Goal: Transaction & Acquisition: Subscribe to service/newsletter

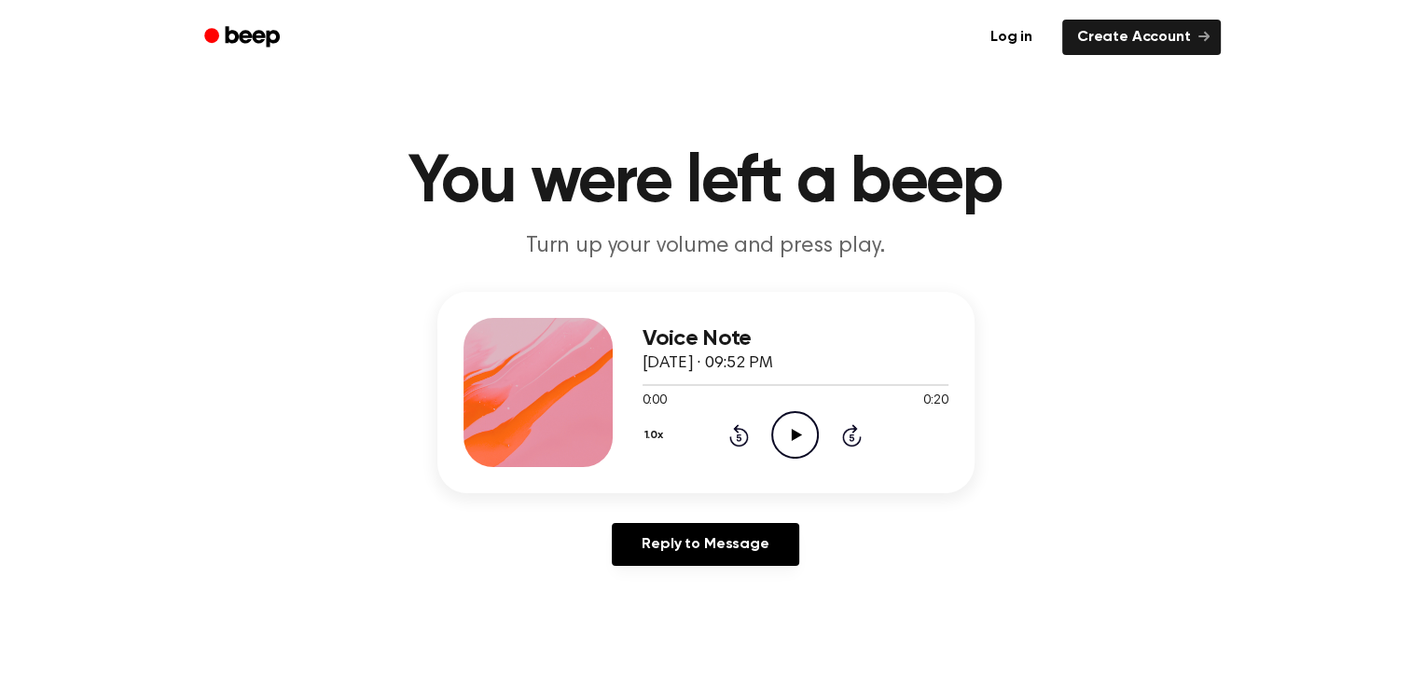
click at [797, 447] on icon "Play Audio" at bounding box center [795, 435] width 48 height 48
click at [793, 435] on icon at bounding box center [795, 435] width 8 height 12
click at [1130, 47] on link "Create Account" at bounding box center [1141, 37] width 159 height 35
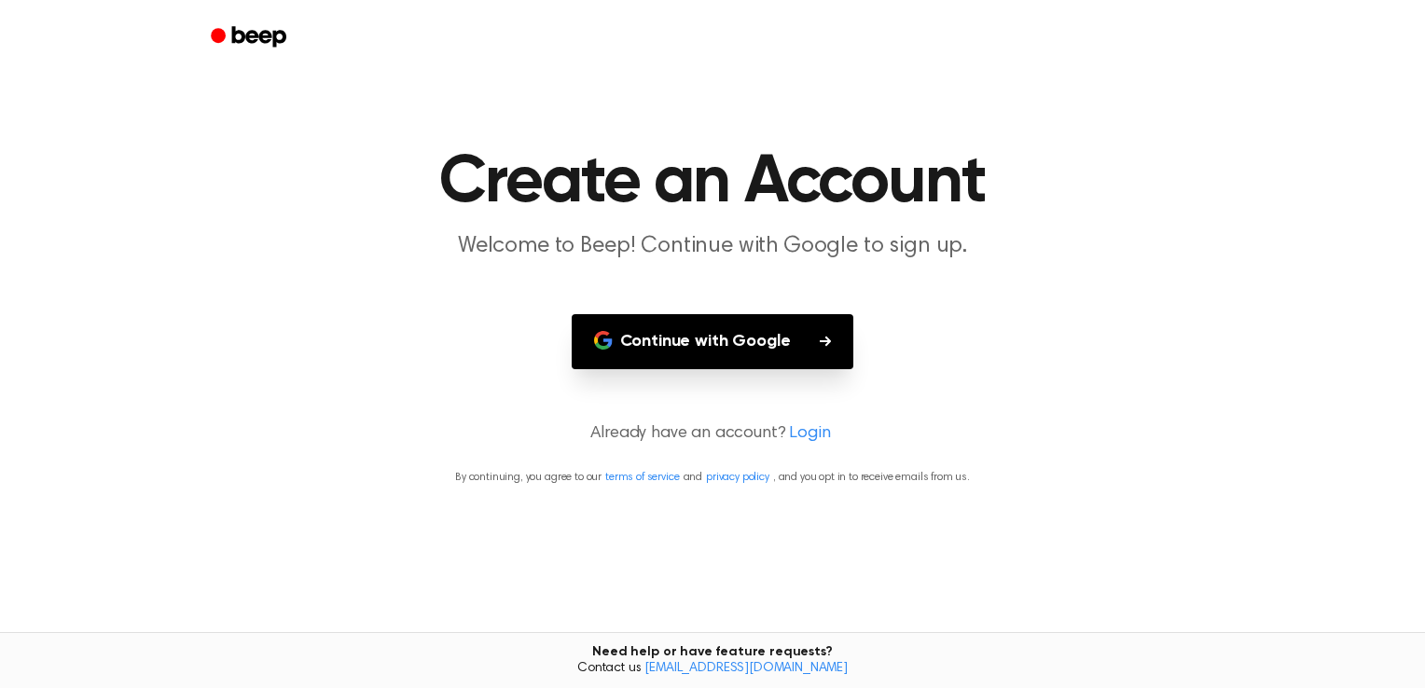
click at [798, 348] on button "Continue with Google" at bounding box center [713, 341] width 283 height 55
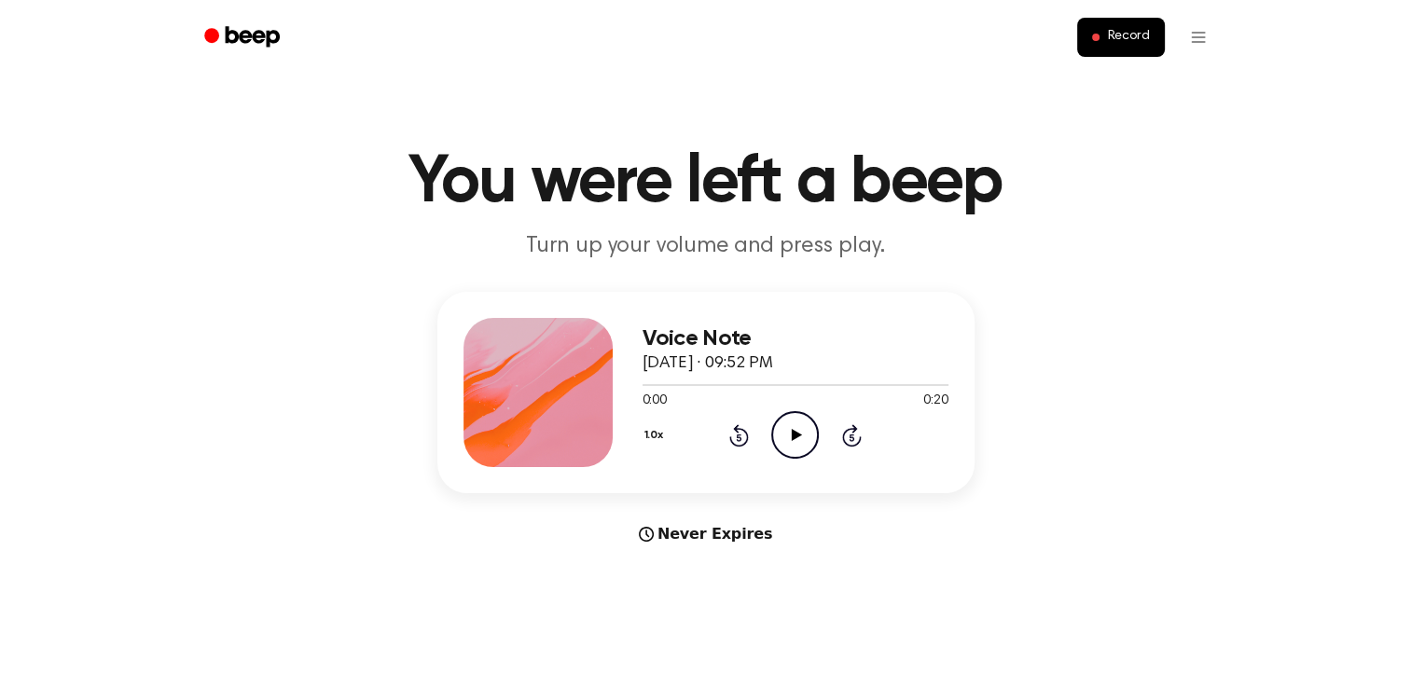
click at [809, 431] on icon "Play Audio" at bounding box center [795, 435] width 48 height 48
click at [796, 428] on icon "Pause Audio" at bounding box center [795, 435] width 48 height 48
